Goal: Information Seeking & Learning: Find specific fact

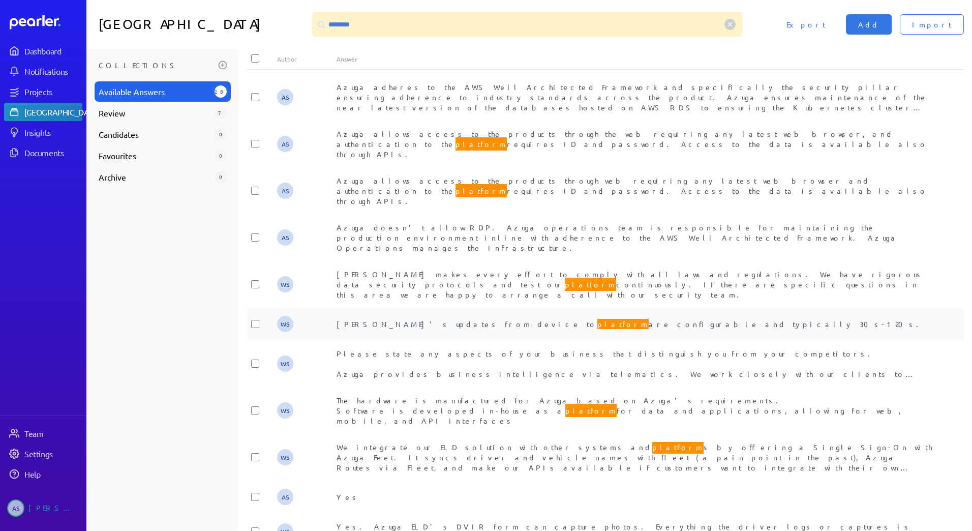
click at [356, 317] on span "Azuga's updates from device to platform are configurable and typically 30s-120s." at bounding box center [631, 323] width 588 height 13
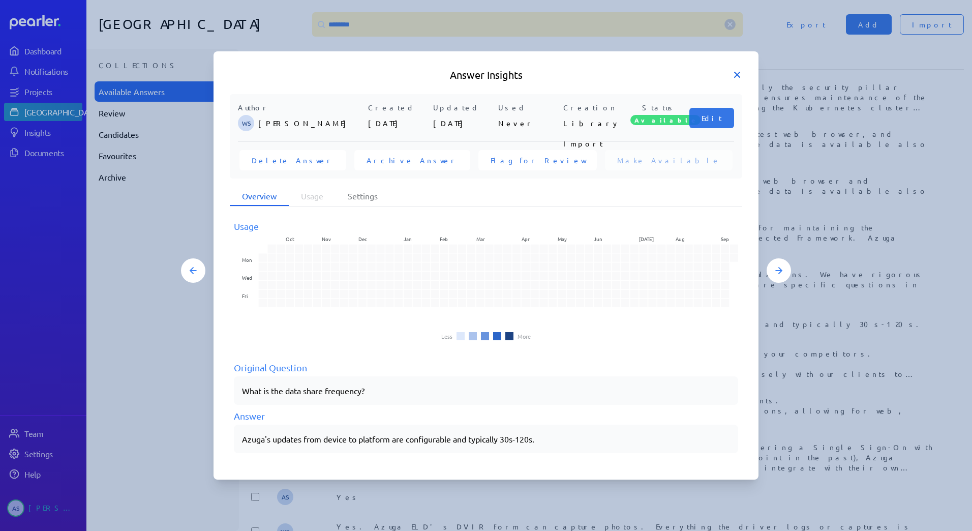
click at [734, 73] on icon at bounding box center [737, 75] width 10 height 10
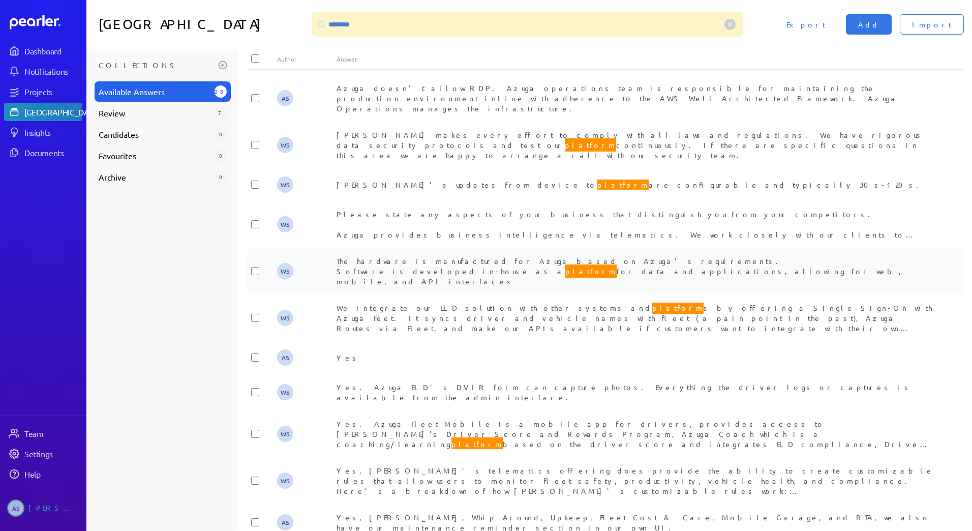
scroll to position [153, 0]
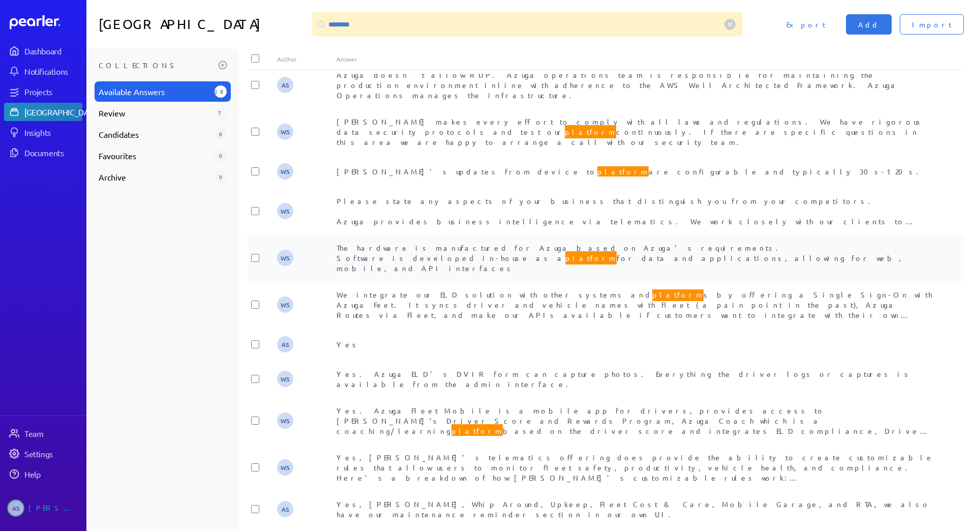
click at [331, 250] on div "WS" at bounding box center [307, 258] width 60 height 16
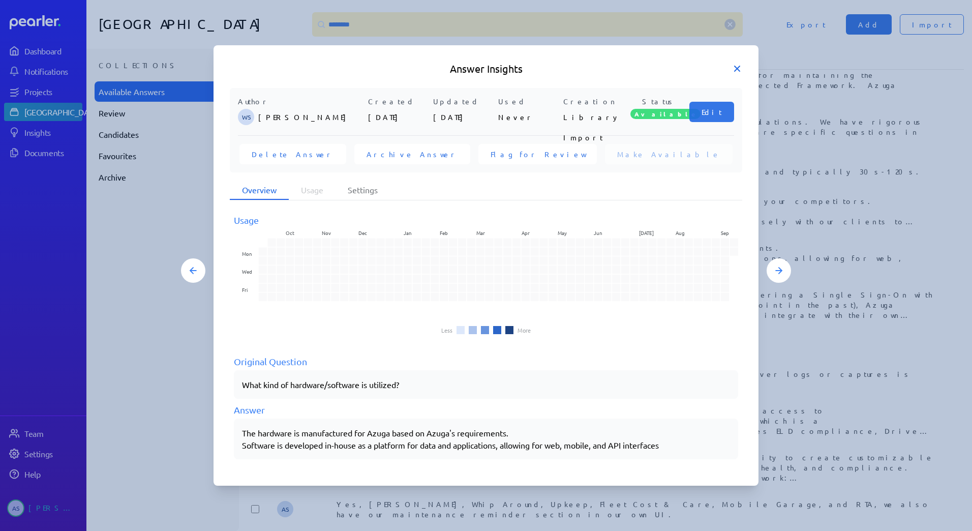
click at [738, 66] on icon at bounding box center [737, 69] width 10 height 10
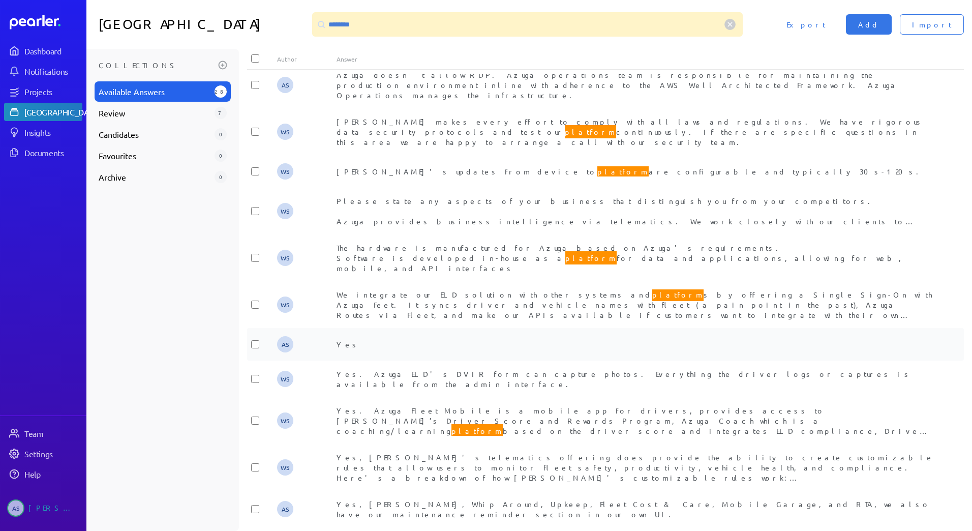
click at [439, 339] on div "Yes" at bounding box center [636, 344] width 598 height 10
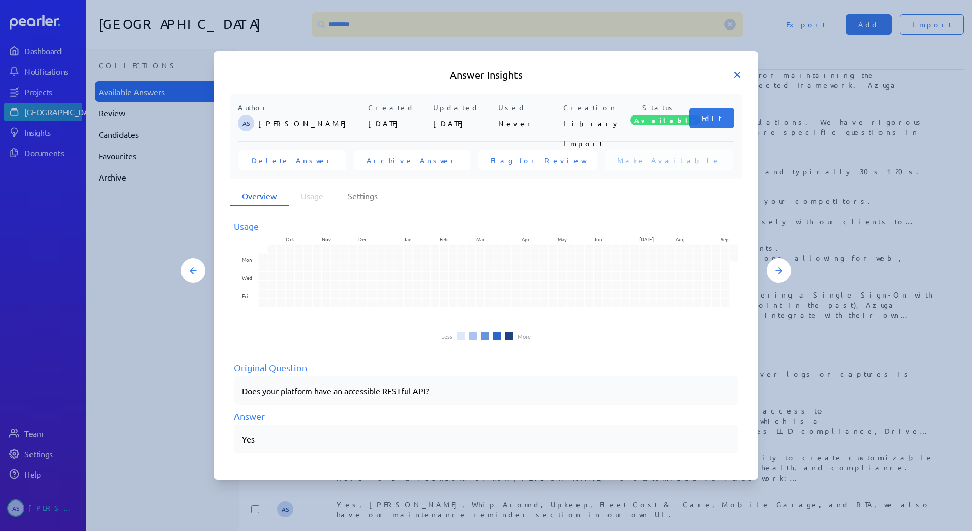
click at [738, 80] on icon at bounding box center [737, 75] width 10 height 10
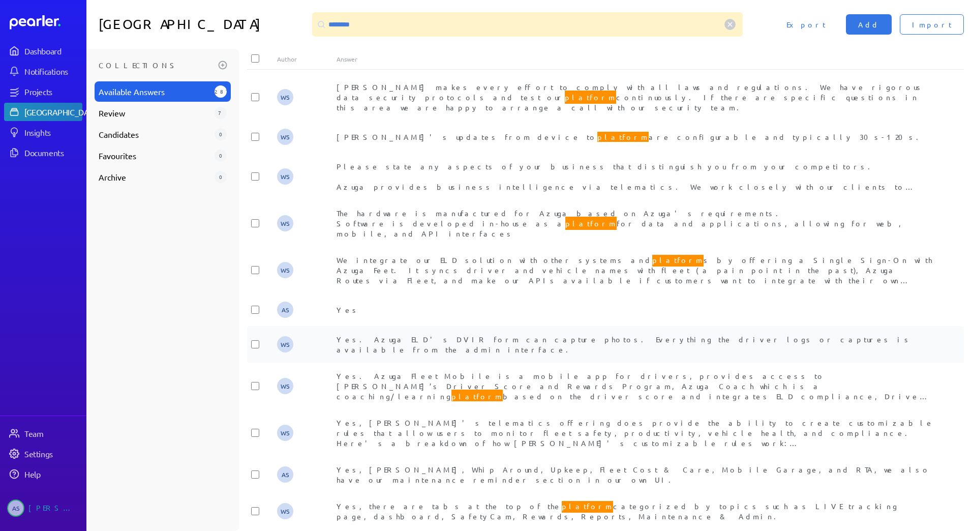
scroll to position [203, 0]
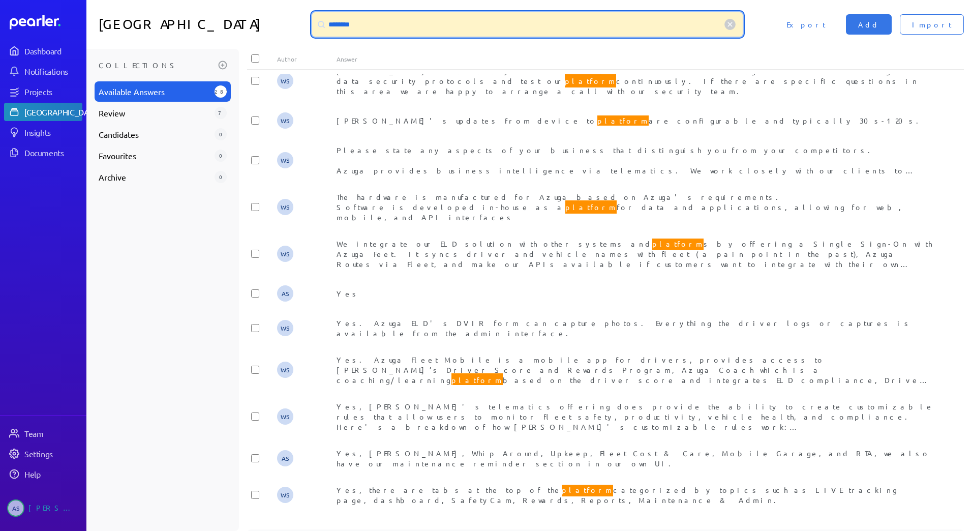
click at [384, 28] on input "********" at bounding box center [527, 24] width 431 height 24
type input "*"
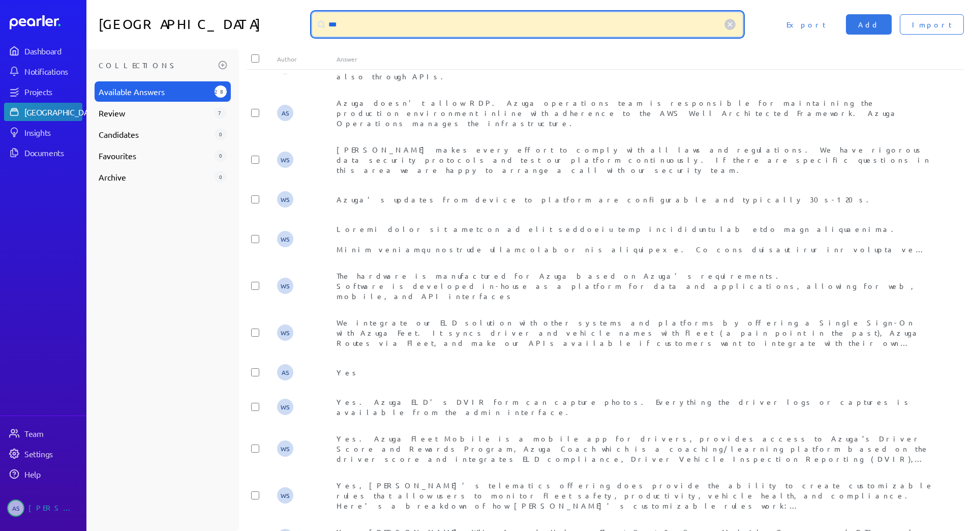
scroll to position [0, 0]
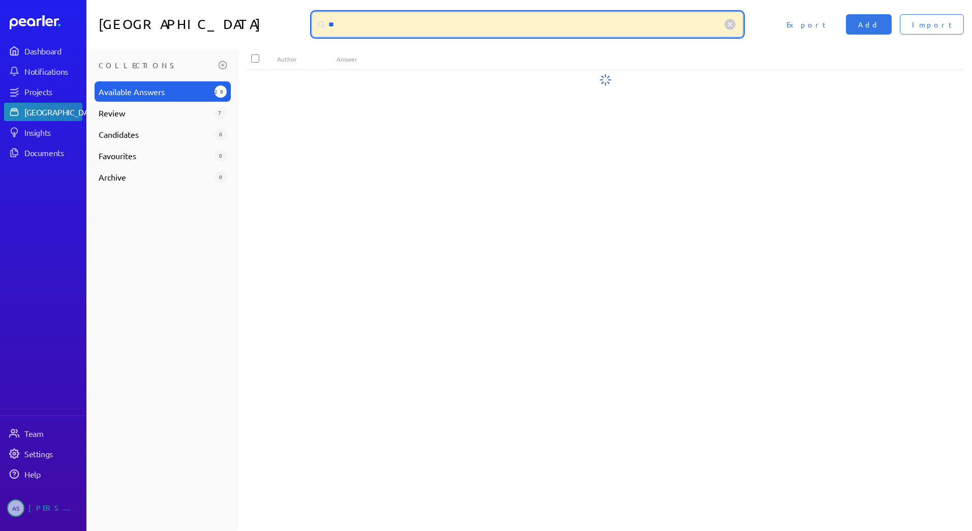
type input "*"
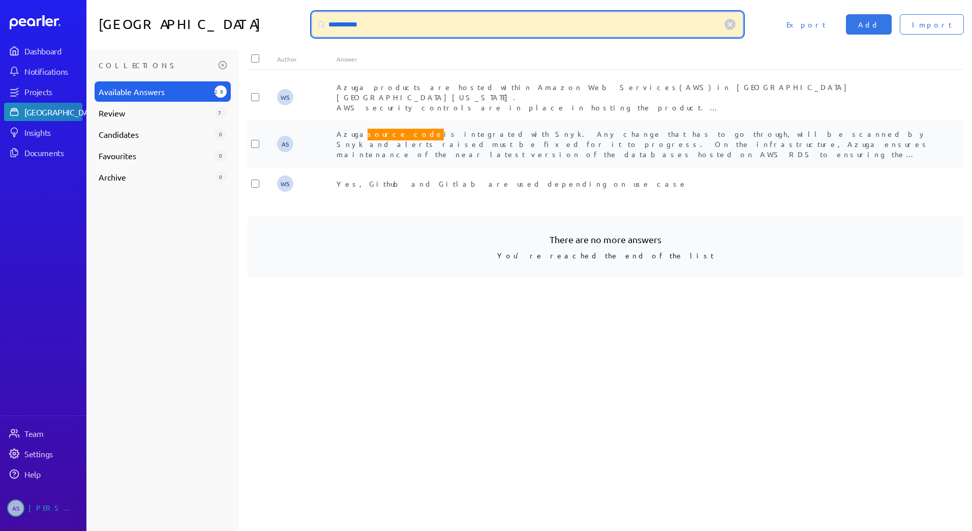
type input "**********"
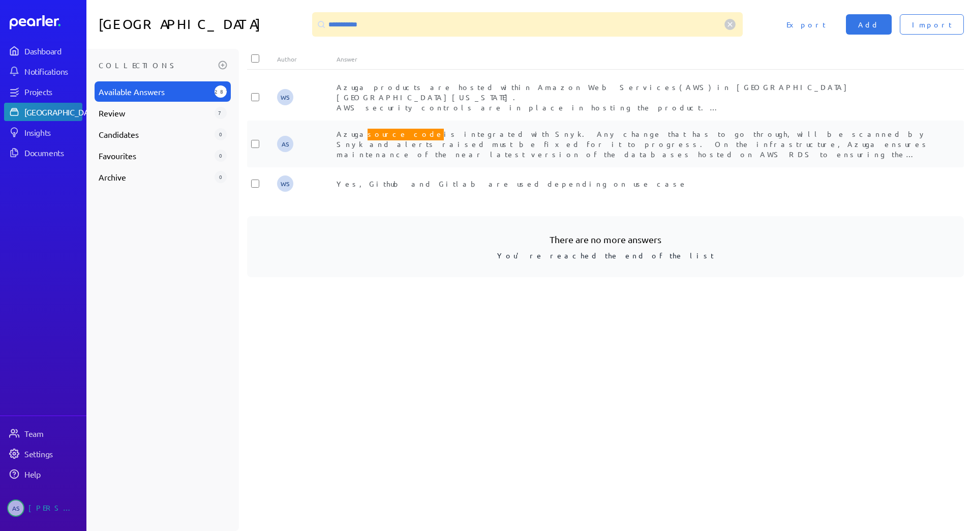
click at [424, 138] on div "Azuga source code is integrated with Snyk. Any change that has to go through, w…" at bounding box center [636, 144] width 598 height 31
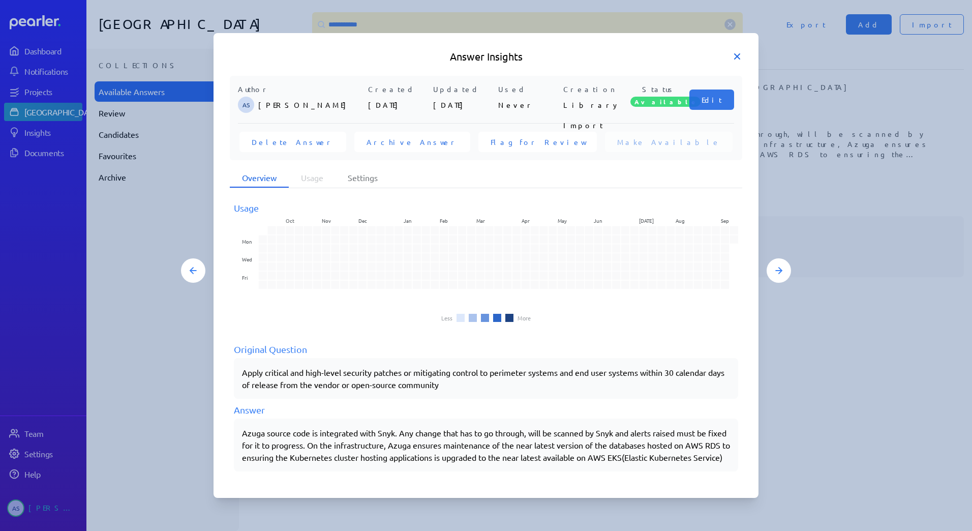
click at [740, 54] on icon at bounding box center [737, 56] width 5 height 5
